Goal: Task Accomplishment & Management: Manage account settings

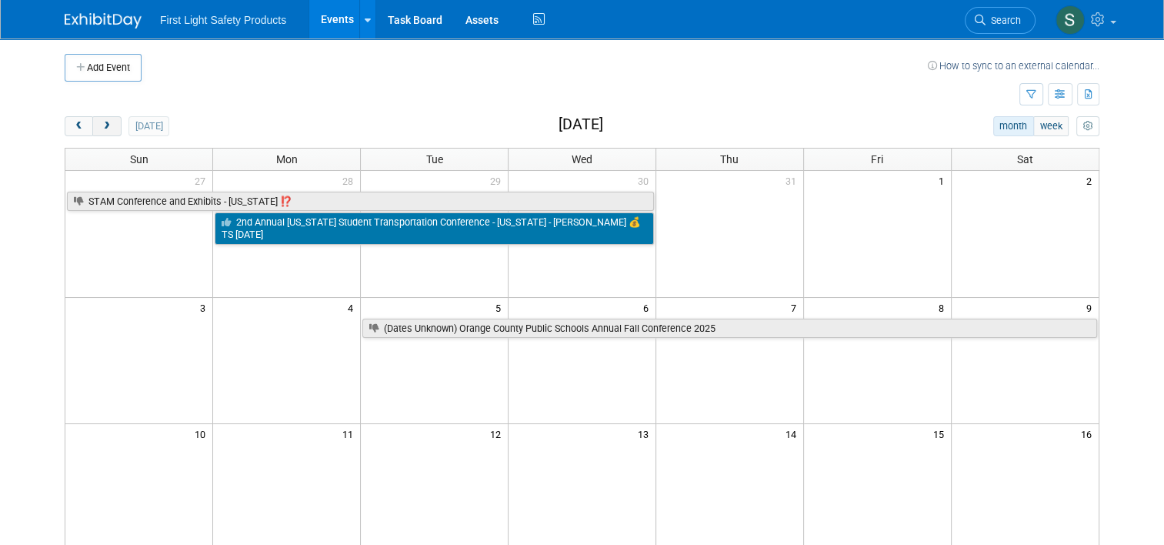
click at [101, 123] on span "next" at bounding box center [107, 127] width 12 height 10
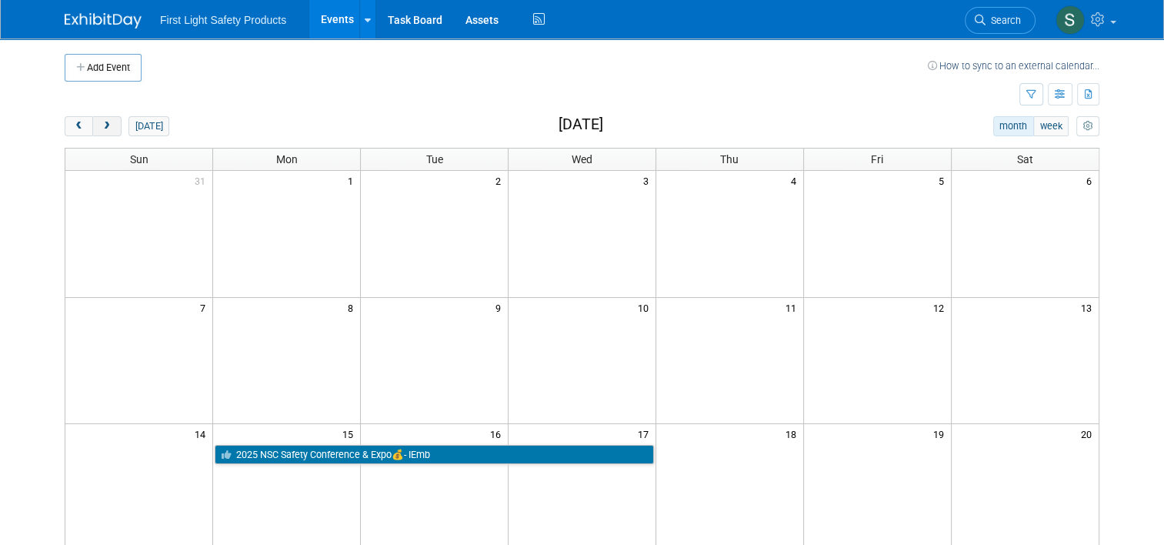
click at [101, 123] on span "next" at bounding box center [107, 127] width 12 height 10
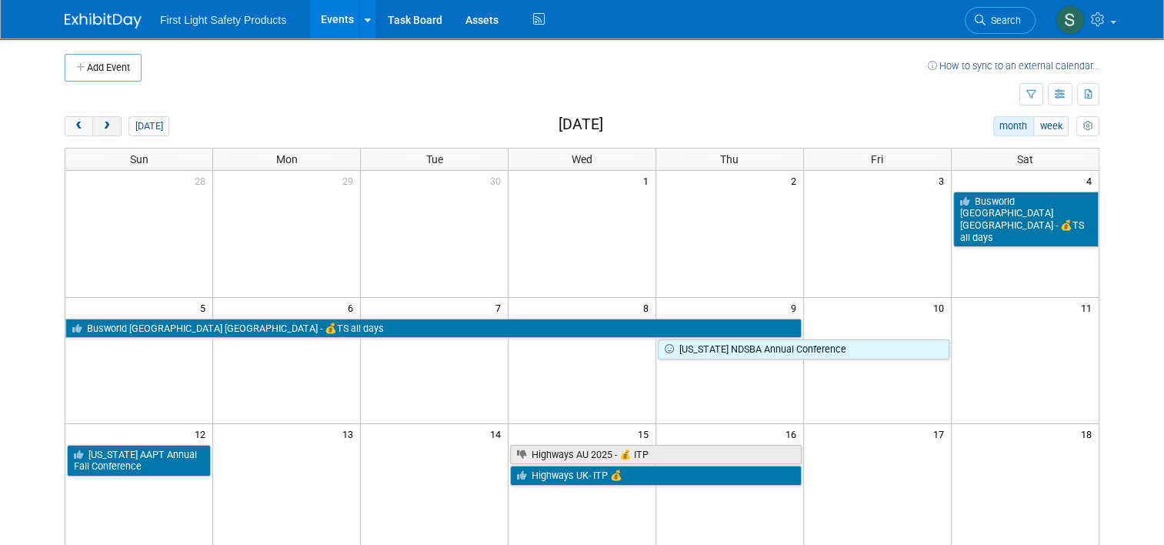
click at [101, 123] on span "next" at bounding box center [107, 127] width 12 height 10
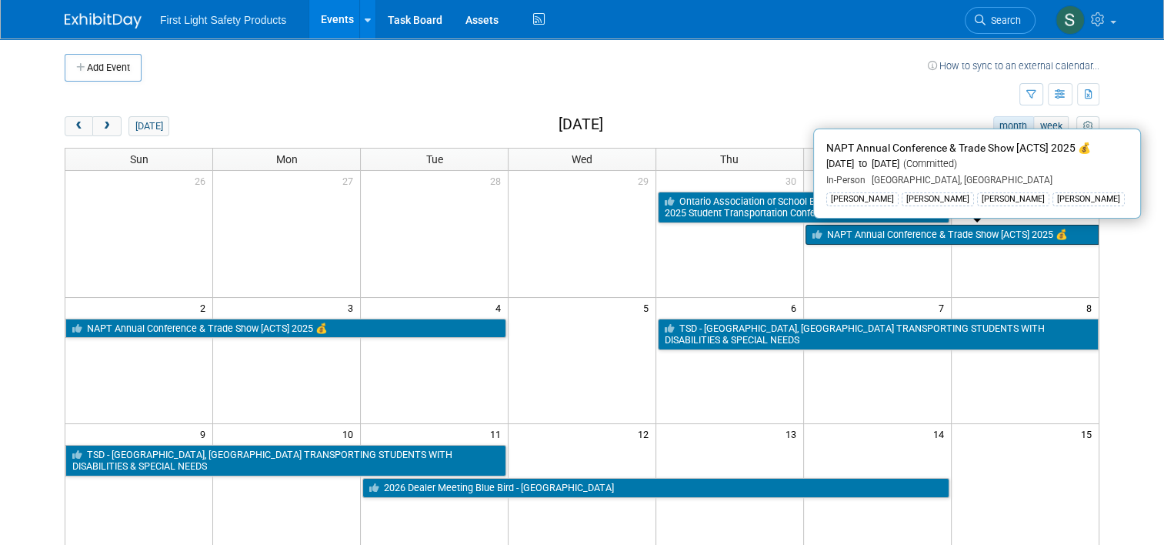
click at [895, 233] on link "NAPT Annual Conference & Trade Show [ACTS] 2025 💰" at bounding box center [951, 235] width 293 height 20
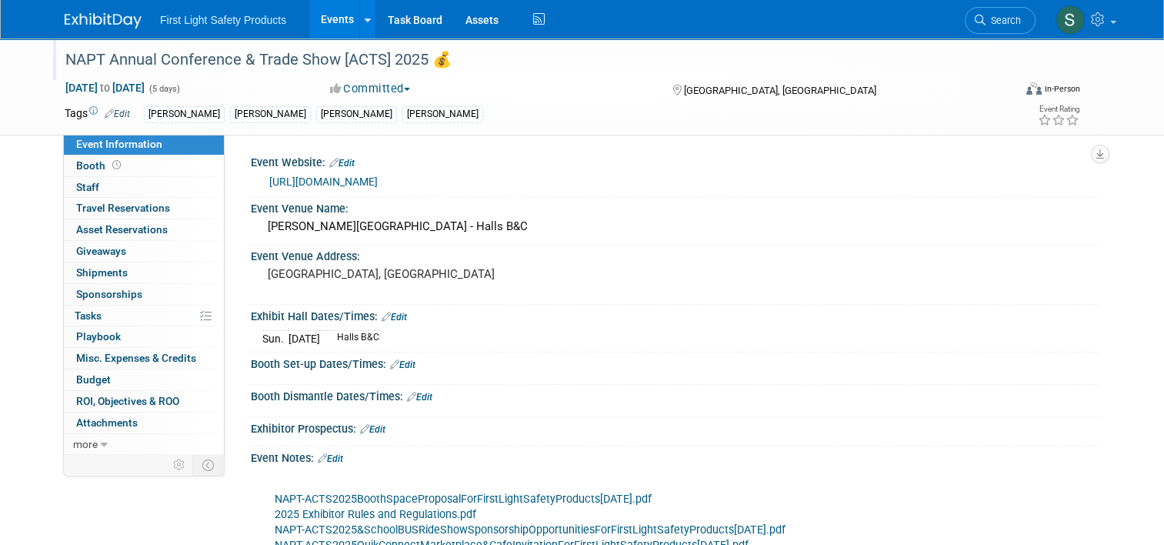
click at [60, 58] on div "NAPT Annual Conference & Trade Show [ACTS] 2025 💰" at bounding box center [527, 60] width 934 height 28
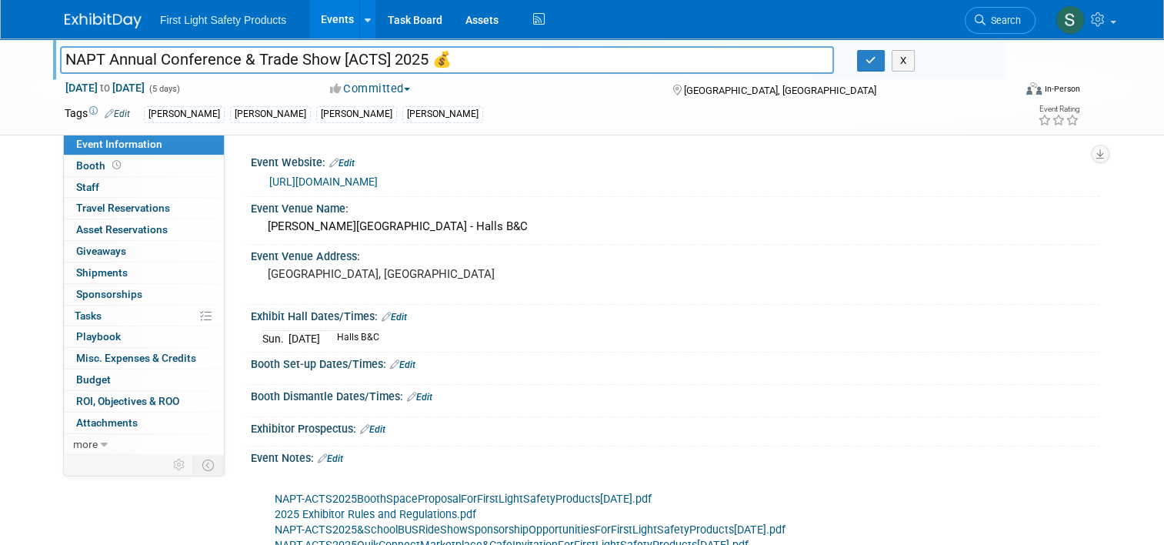
drag, startPoint x: 54, startPoint y: 58, endPoint x: 415, endPoint y: 64, distance: 360.8
click at [415, 64] on input "NAPT Annual Conference & Trade Show [ACTS] 2025 💰" at bounding box center [447, 59] width 774 height 27
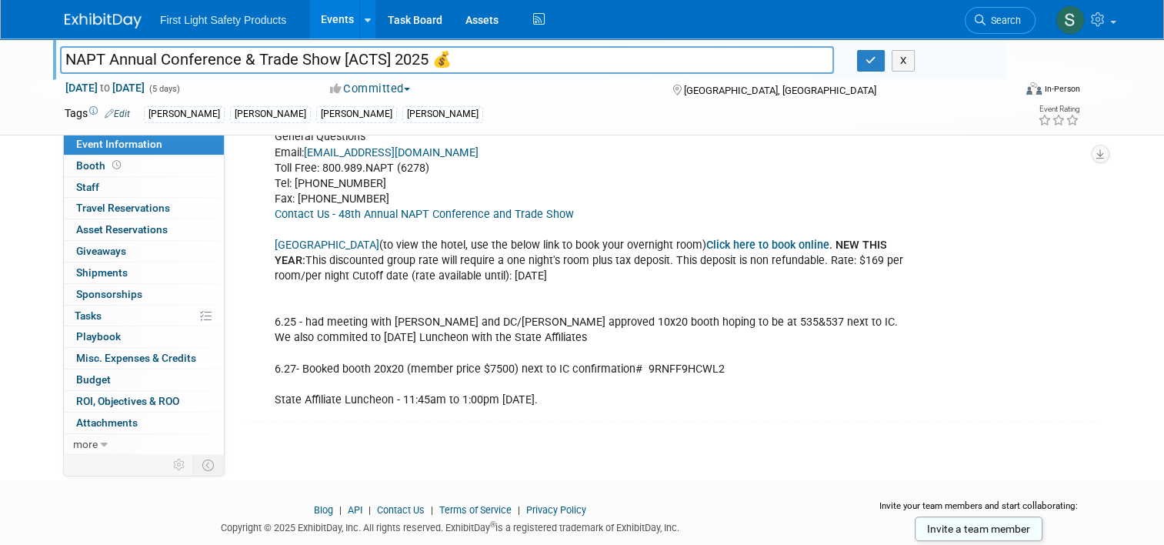
scroll to position [757, 0]
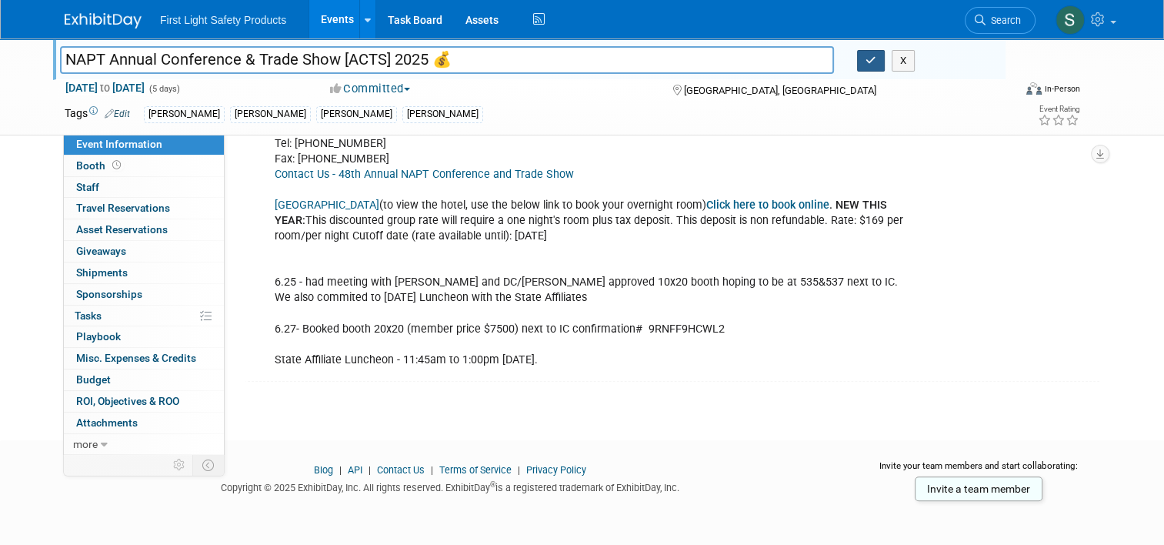
click at [871, 68] on button "button" at bounding box center [871, 61] width 28 height 22
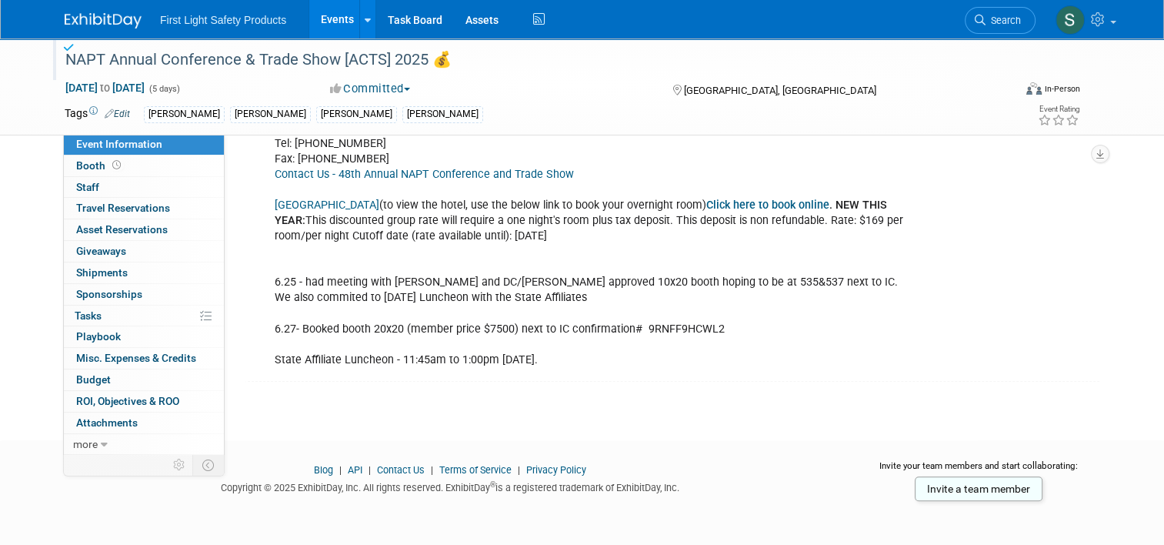
click at [325, 18] on link "Events" at bounding box center [337, 19] width 56 height 38
